Goal: Task Accomplishment & Management: Manage account settings

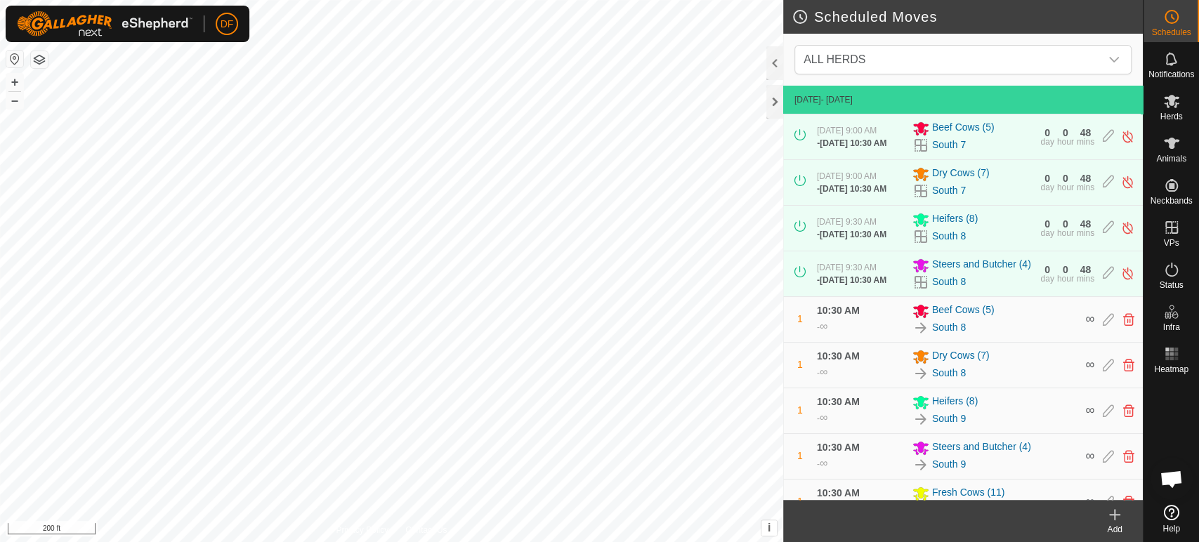
scroll to position [11939, 0]
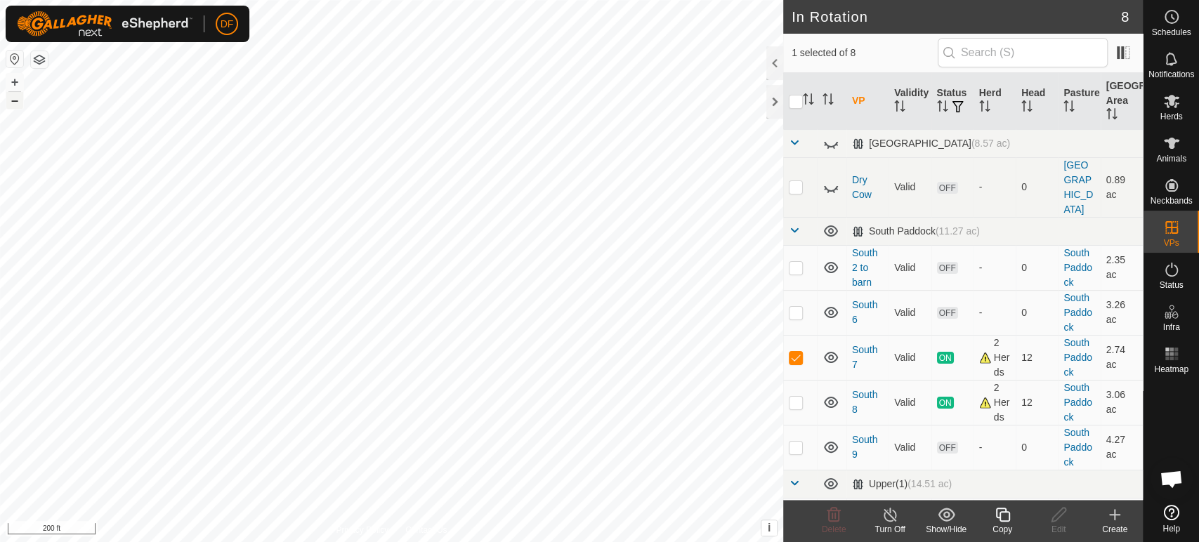
checkbox input "false"
checkbox input "true"
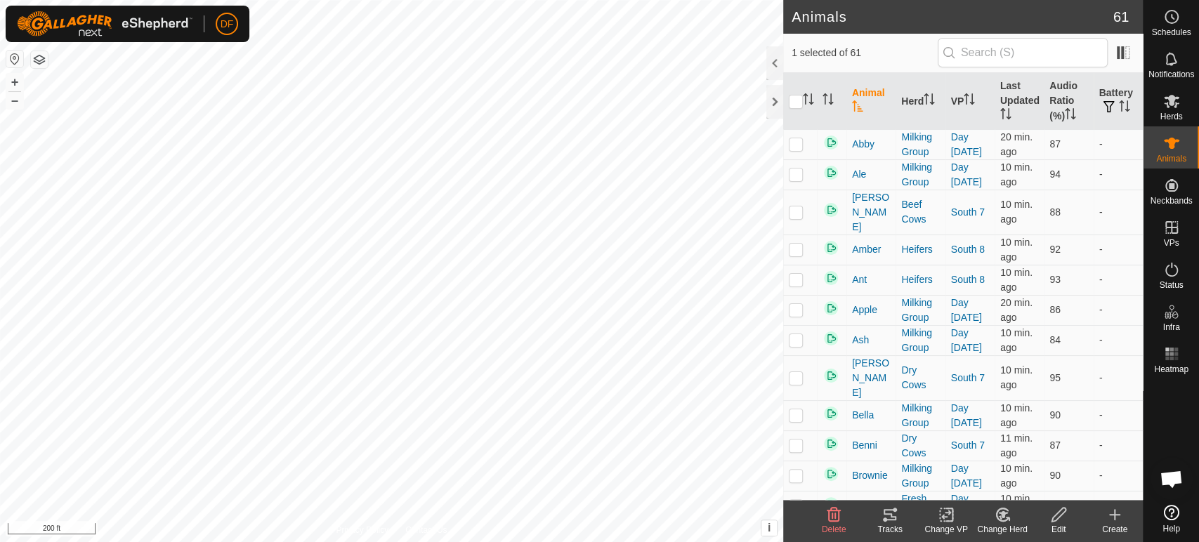
click at [892, 519] on icon at bounding box center [889, 514] width 13 height 11
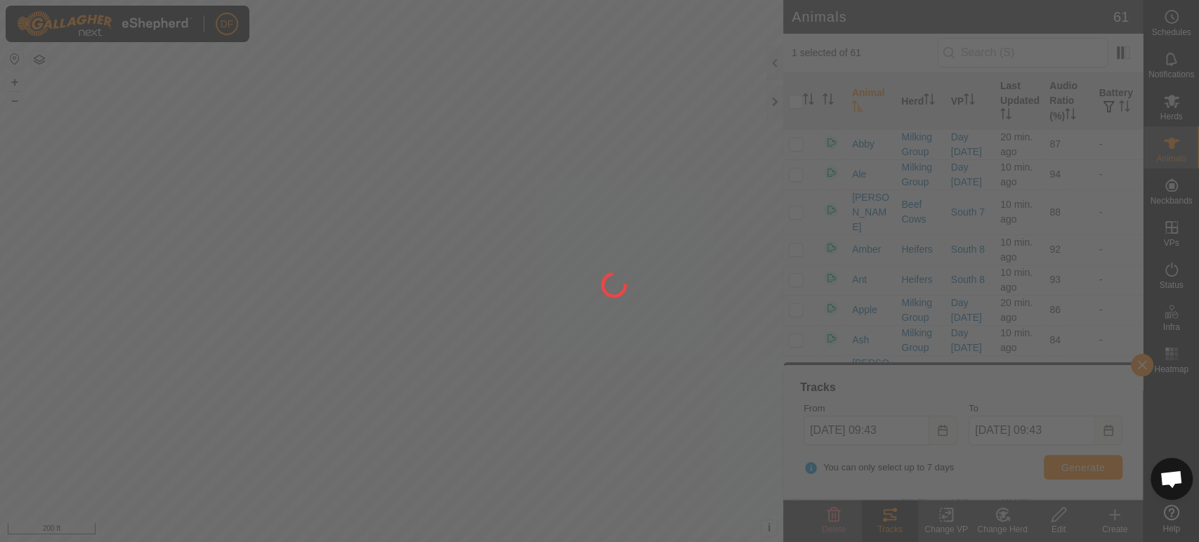
click at [892, 519] on div at bounding box center [599, 271] width 1199 height 542
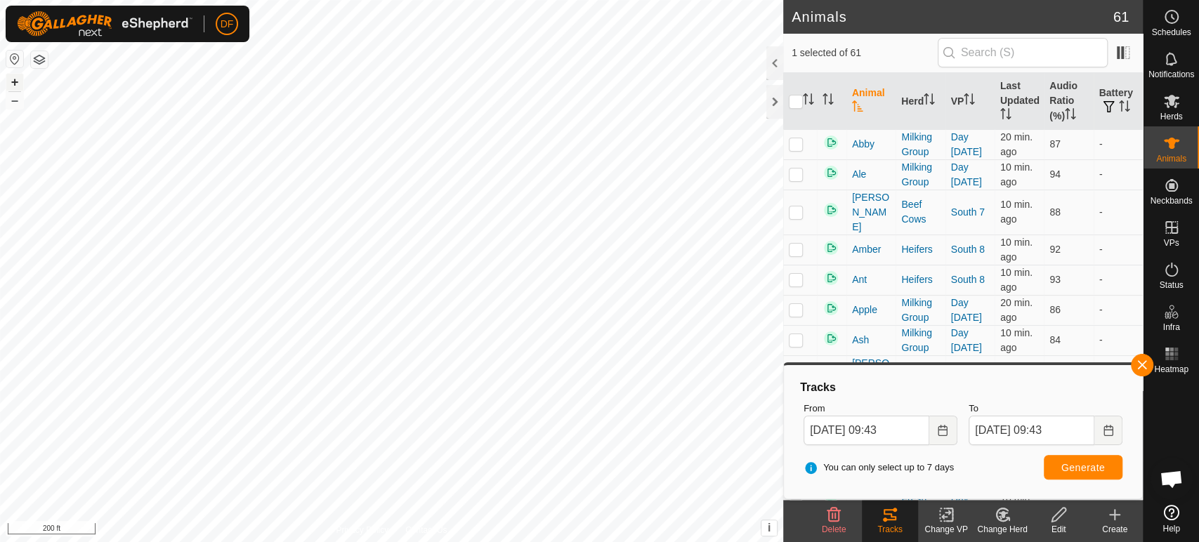
click at [12, 83] on button "+" at bounding box center [14, 82] width 17 height 17
click at [14, 84] on button "+" at bounding box center [14, 82] width 17 height 17
click at [15, 103] on button "–" at bounding box center [14, 100] width 17 height 17
